Goal: Check status: Check status

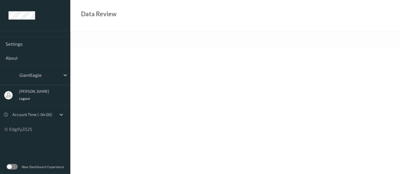
click at [14, 167] on label at bounding box center [11, 167] width 11 height 6
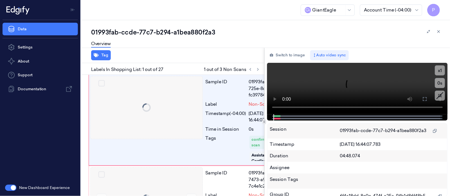
scroll to position [0, 4]
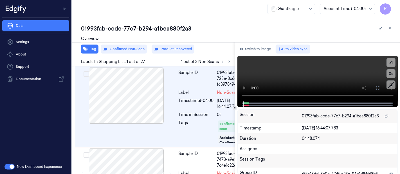
click at [231, 23] on div "01993fab-ccde-77c7-b294-a1bea880f2a3 Overview Tag Confirmed Non-Scan Product Re…" at bounding box center [236, 96] width 328 height 156
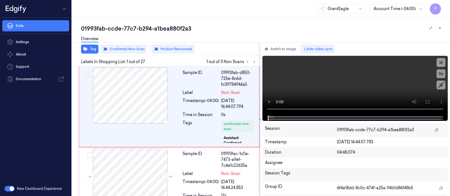
scroll to position [0, 0]
click at [253, 61] on icon at bounding box center [254, 62] width 4 height 4
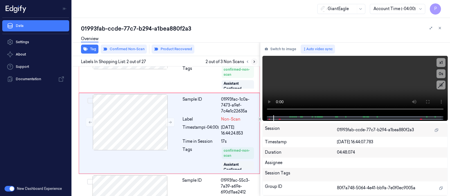
scroll to position [56, 0]
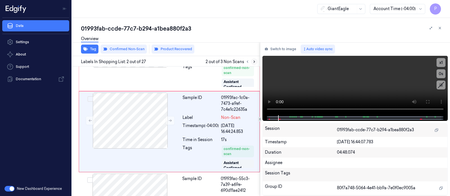
click at [253, 61] on icon at bounding box center [254, 62] width 4 height 4
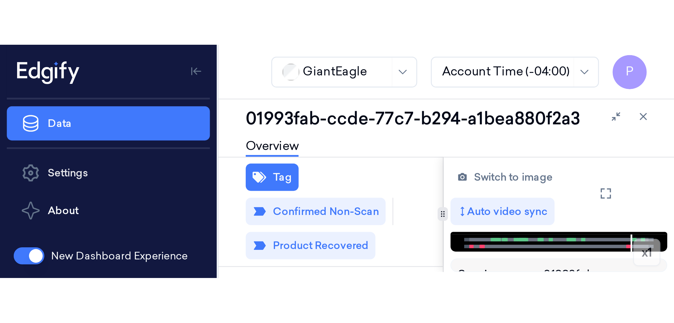
scroll to position [1320, 0]
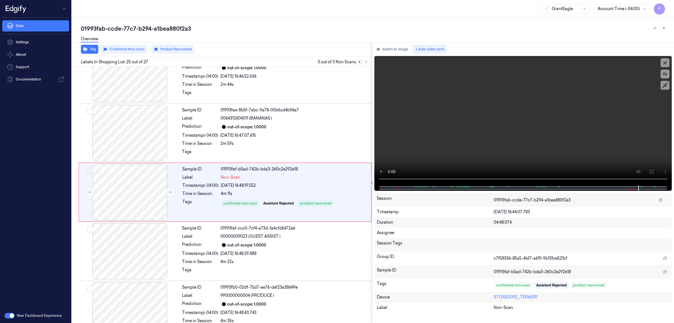
click at [360, 62] on icon at bounding box center [359, 62] width 1 height 2
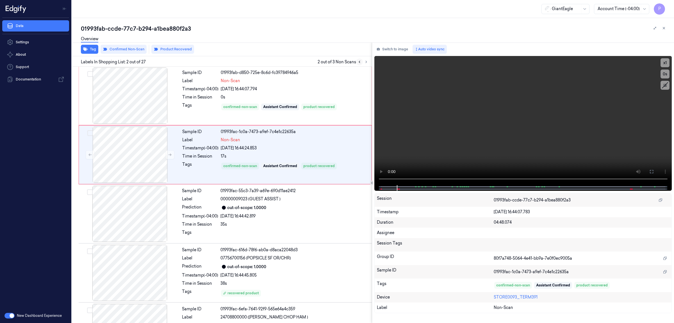
scroll to position [0, 0]
click at [360, 62] on icon at bounding box center [359, 62] width 1 height 2
